Goal: Transaction & Acquisition: Purchase product/service

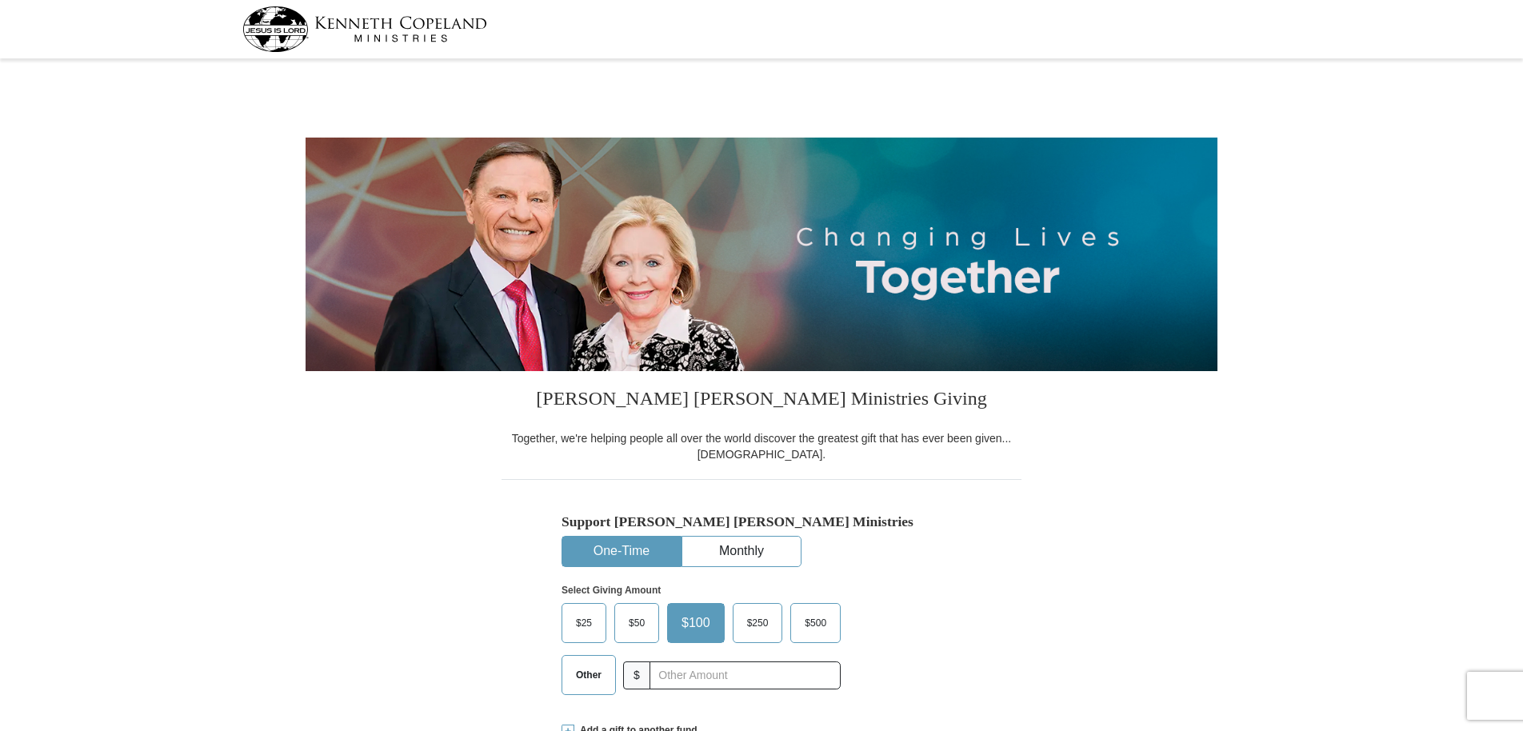
select select "AK"
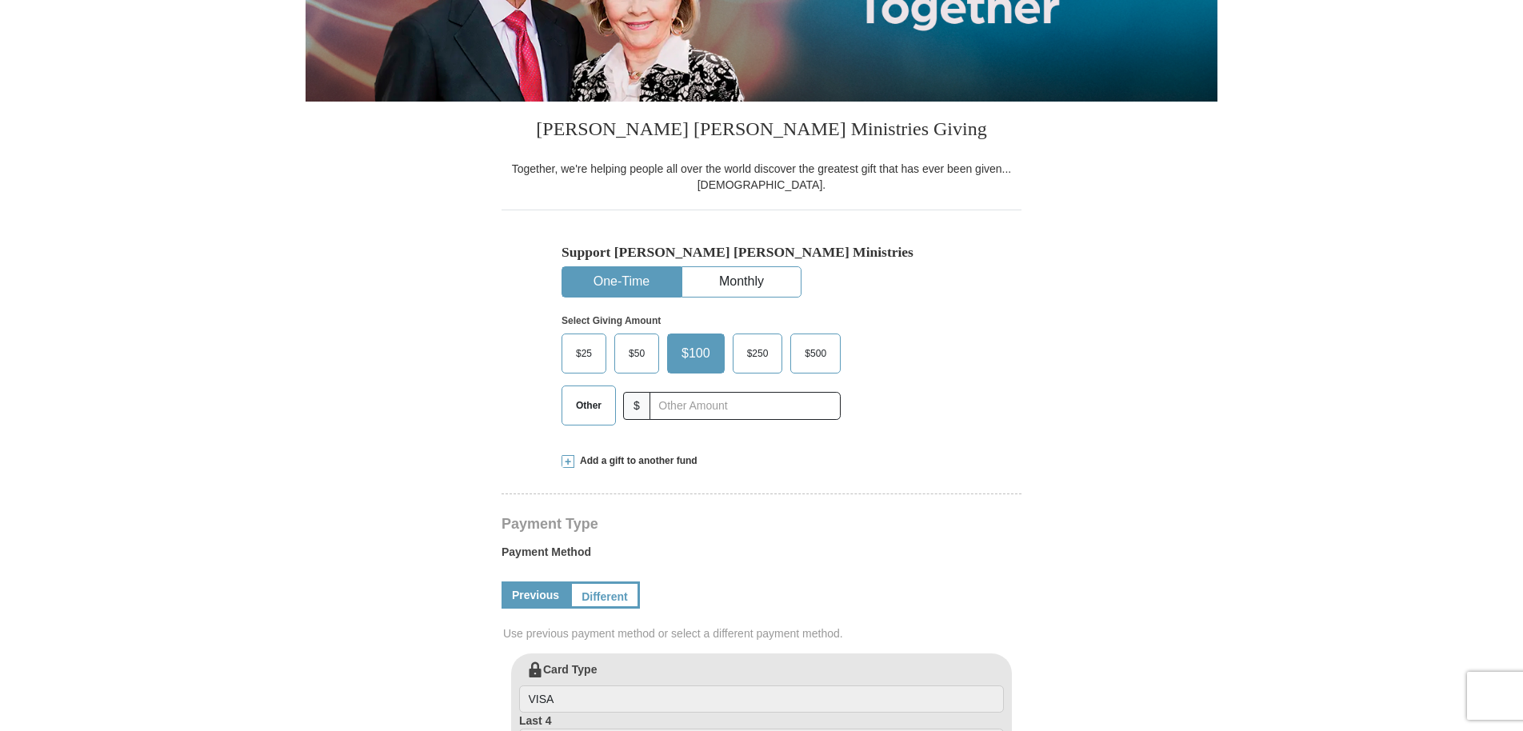
scroll to position [240, 0]
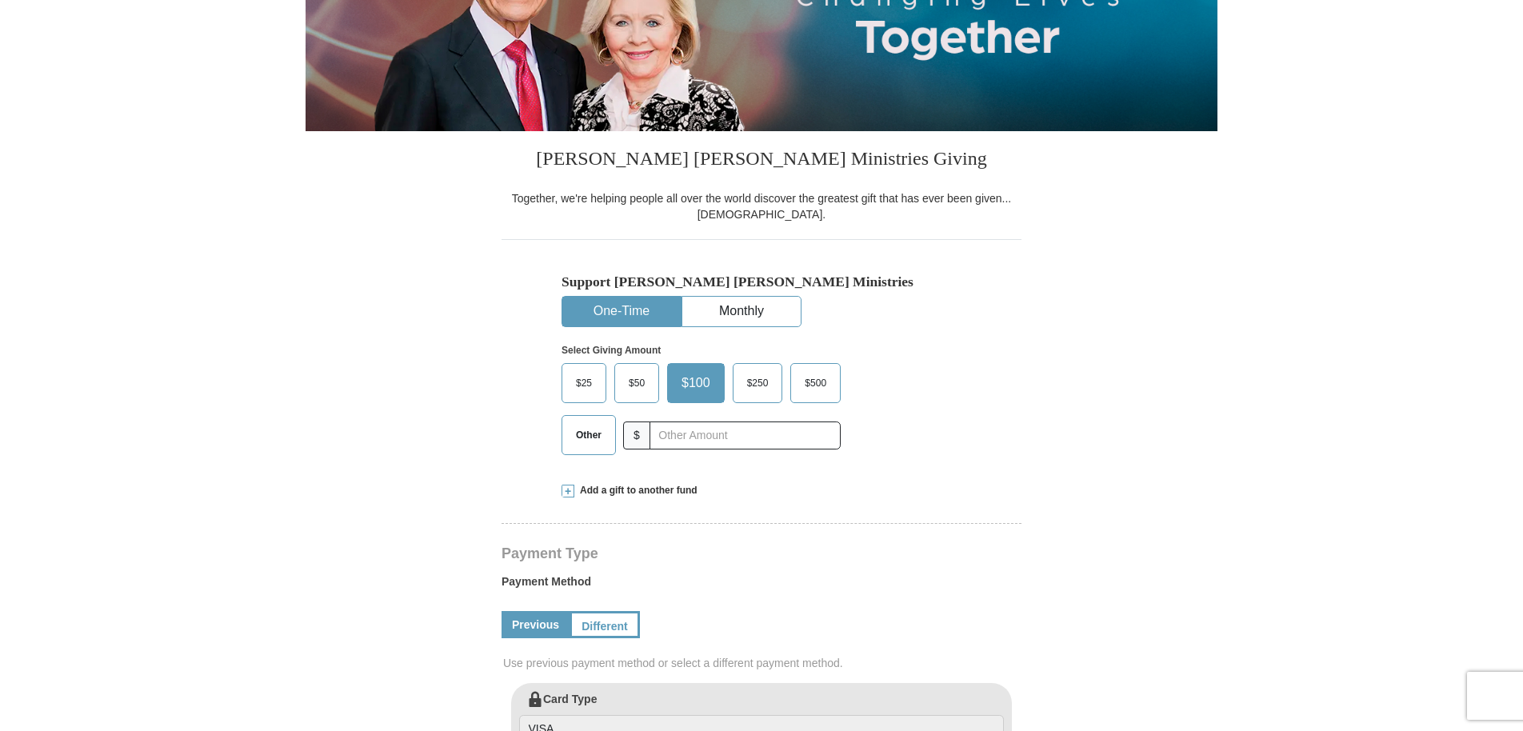
click at [588, 431] on span "Other" at bounding box center [589, 435] width 42 height 24
click at [0, 0] on input "Other" at bounding box center [0, 0] width 0 height 0
type input "150.00"
click at [887, 458] on div "$25 $50 $100 $250 $500 $" at bounding box center [728, 415] width 332 height 104
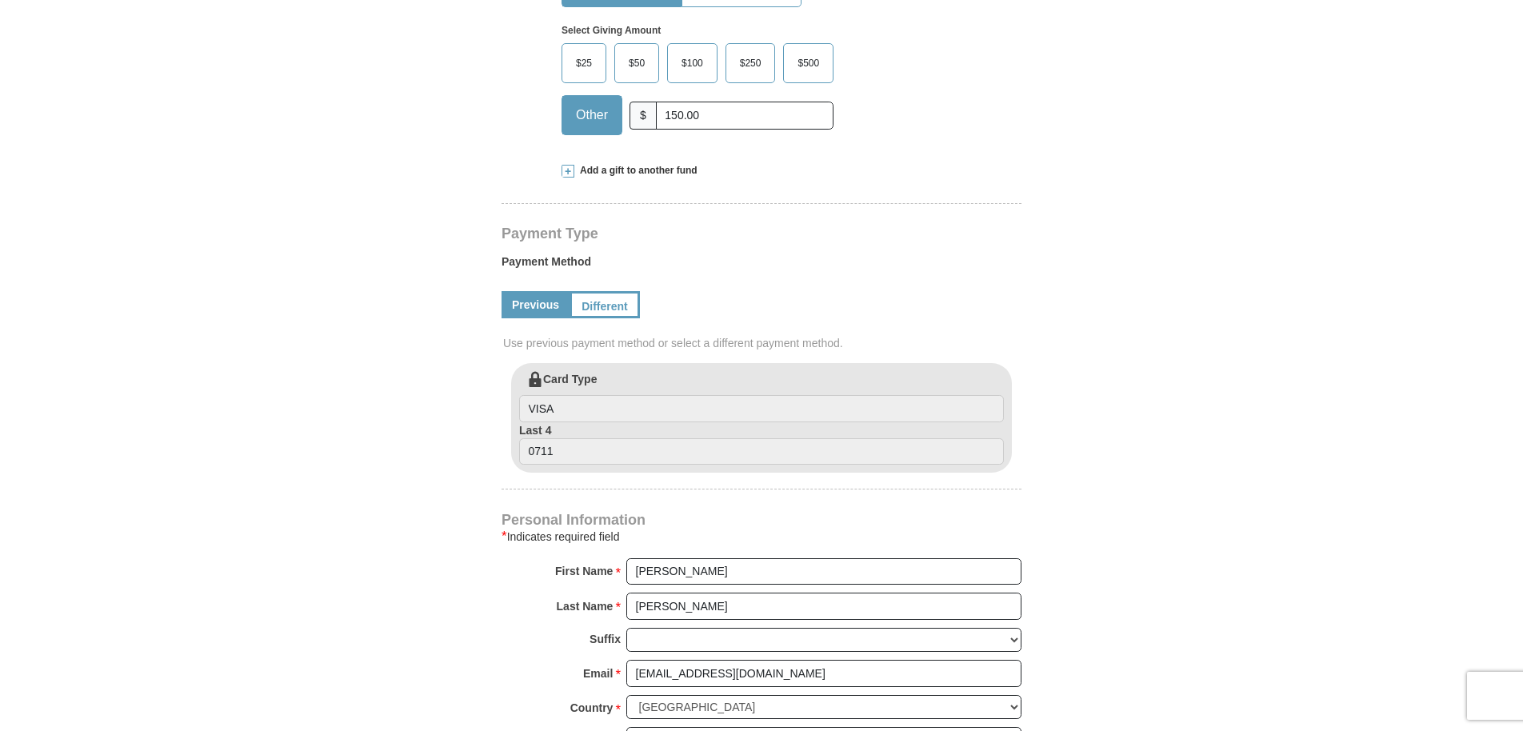
scroll to position [640, 0]
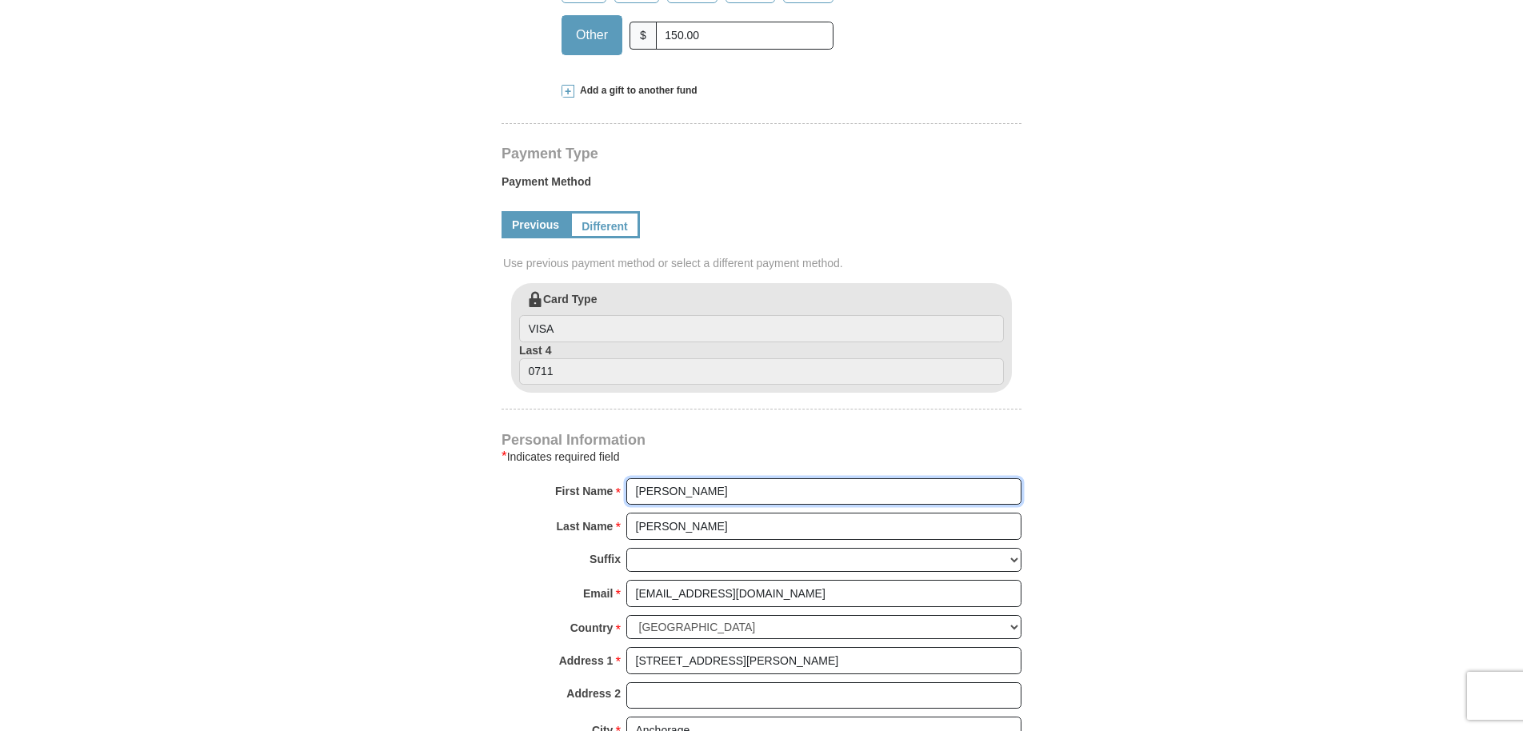
click at [673, 489] on input "Gloria" at bounding box center [823, 491] width 395 height 27
type input "Gloria R."
type input "50.00"
type input "100.00"
click at [475, 509] on form "Kenneth Copeland Ministries Giving Together, we're helping people all over the …" at bounding box center [762, 319] width 912 height 1790
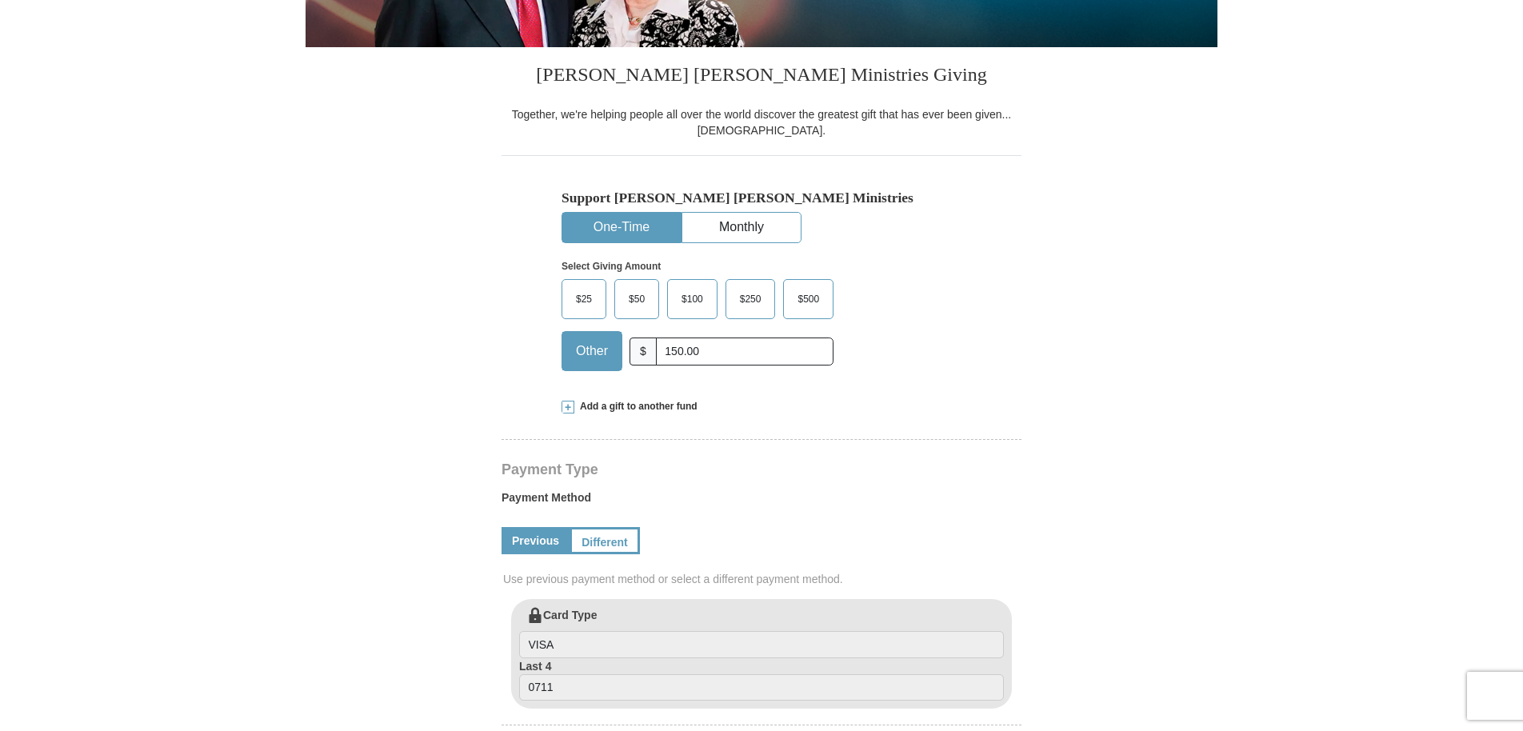
scroll to position [320, 0]
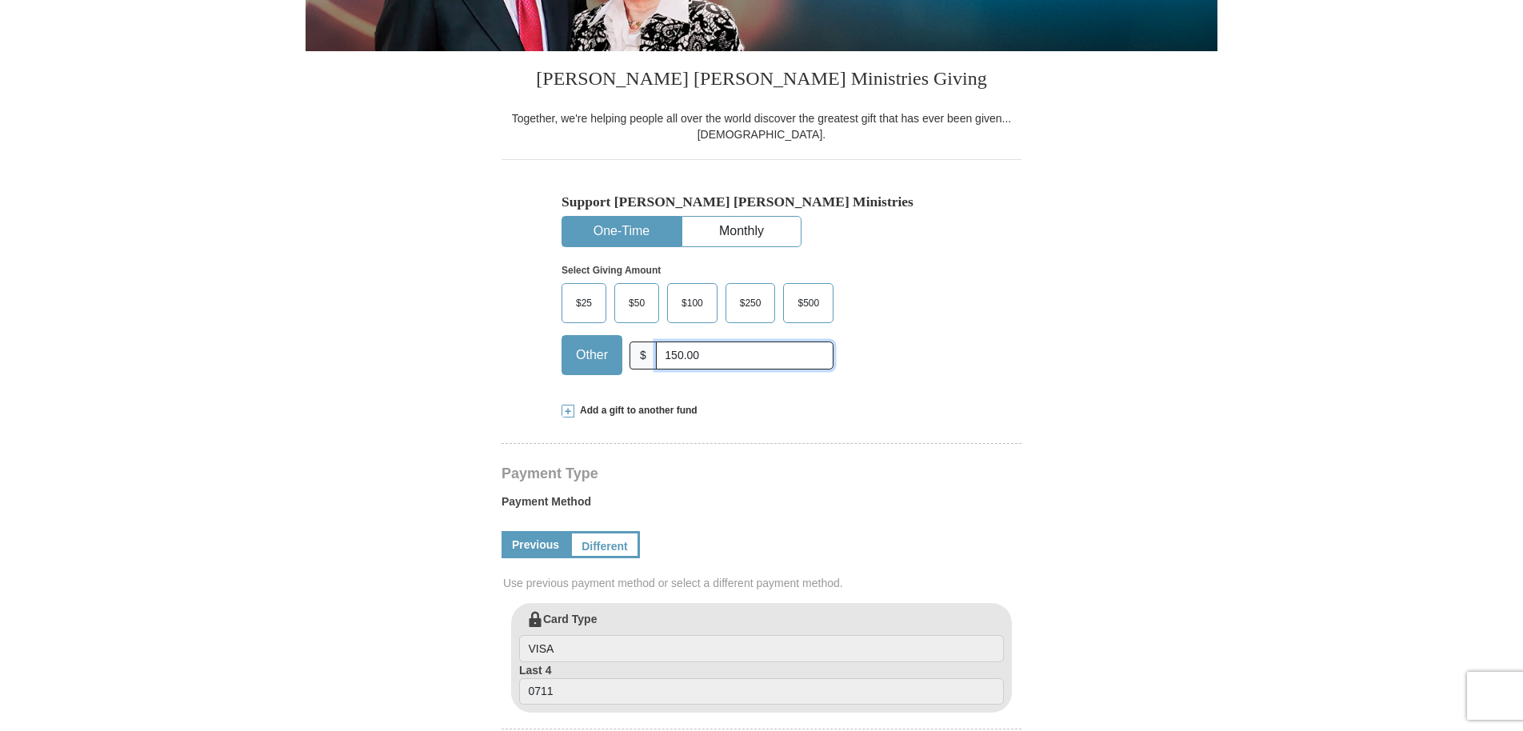
click at [718, 354] on input "150.00" at bounding box center [745, 356] width 178 height 28
type input "1"
click at [752, 376] on div "$25 $50 $100 $250 $500 Other $" at bounding box center [698, 335] width 272 height 104
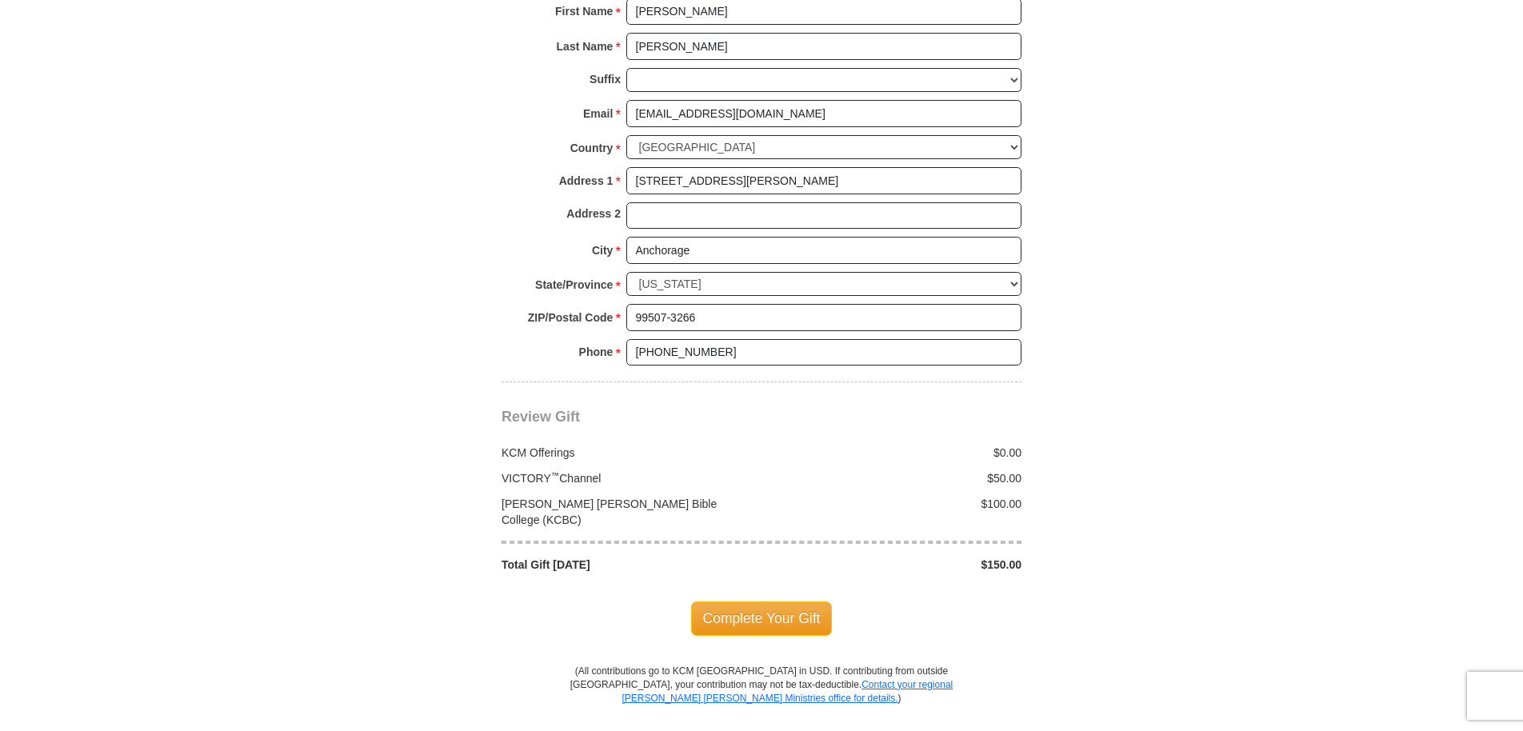
scroll to position [1040, 0]
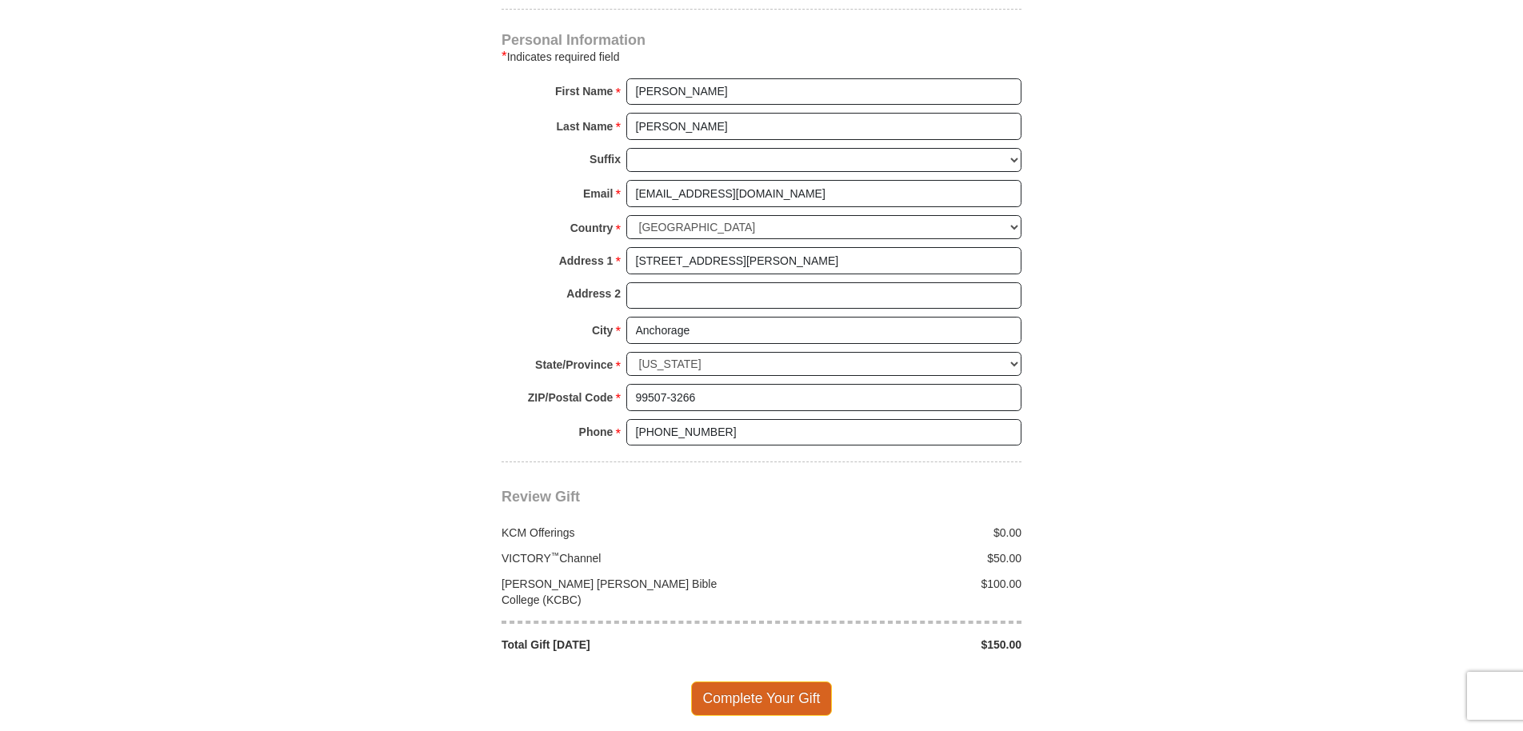
click at [804, 681] on span "Complete Your Gift" at bounding box center [762, 698] width 142 height 34
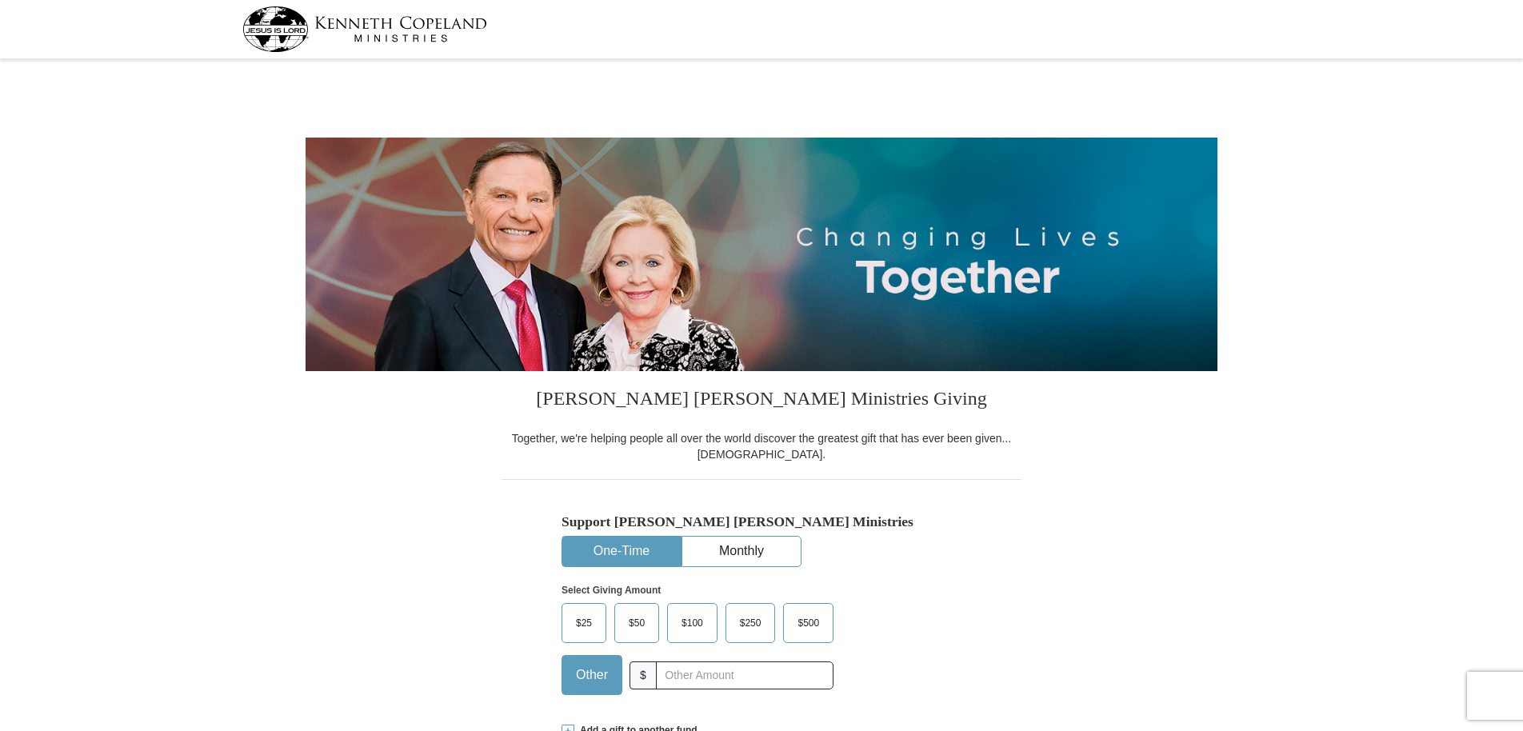
select select "AK"
